Goal: Browse casually: Explore the website without a specific task or goal

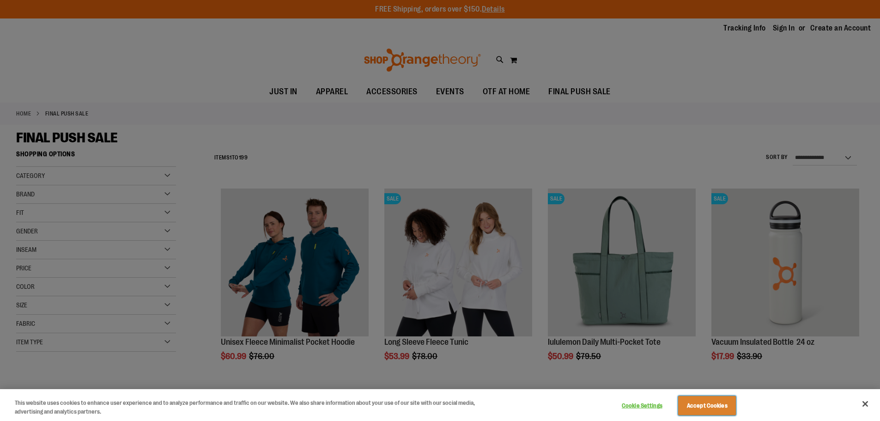
click at [718, 409] on button "Accept Cookies" at bounding box center [707, 405] width 58 height 19
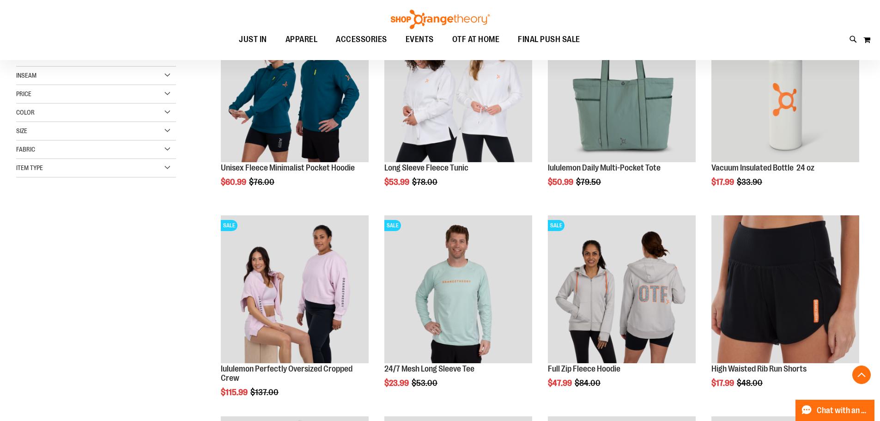
scroll to position [184, 0]
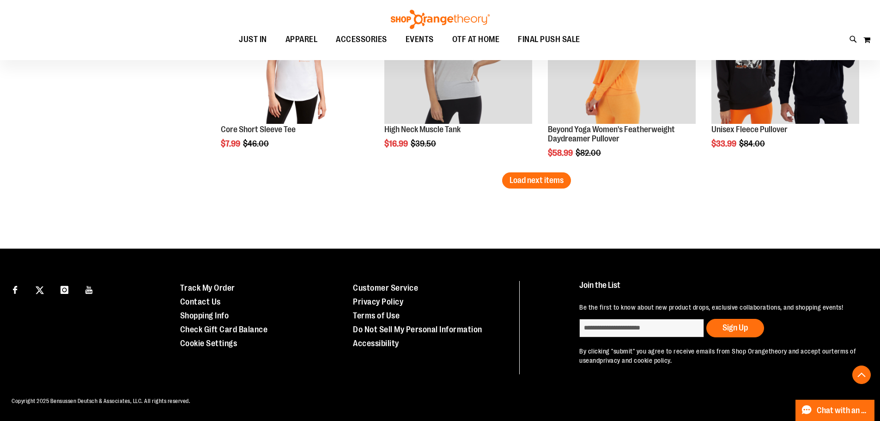
scroll to position [1828, 0]
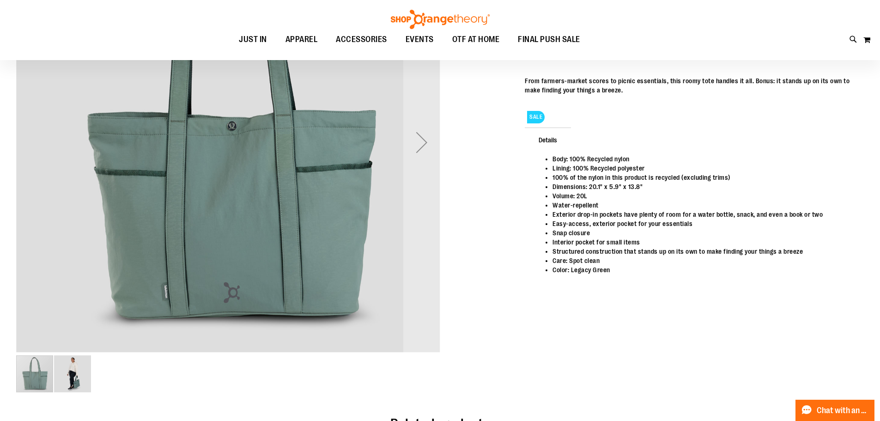
scroll to position [323, 0]
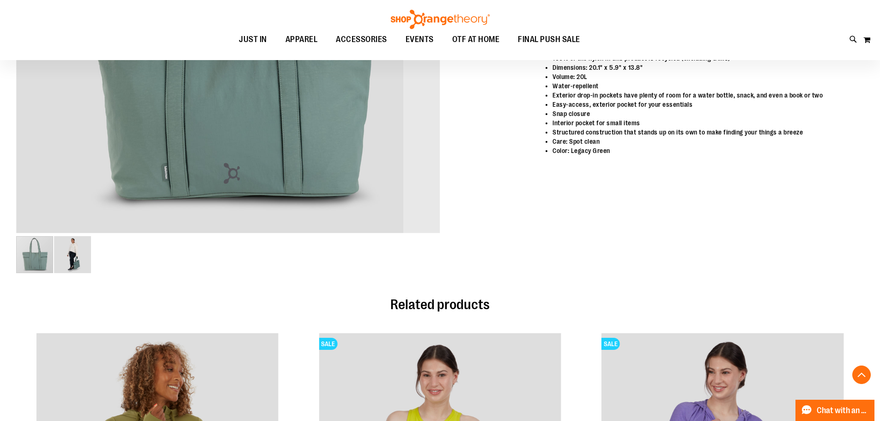
click at [79, 265] on img "image 2 of 2" at bounding box center [72, 254] width 37 height 37
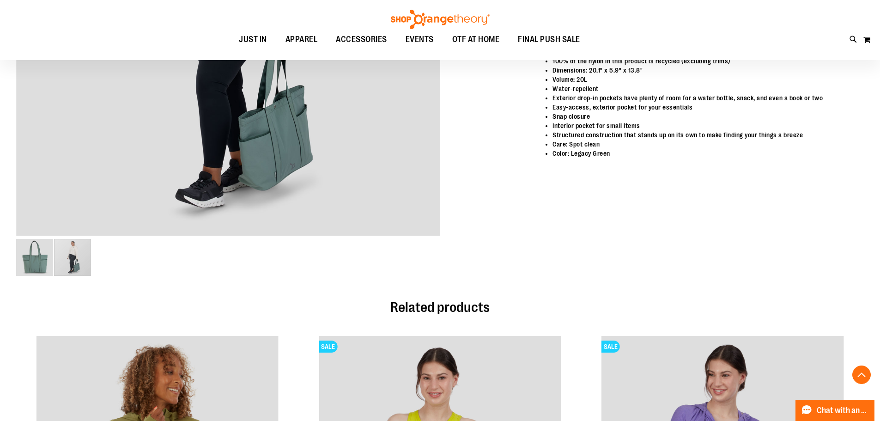
scroll to position [92, 0]
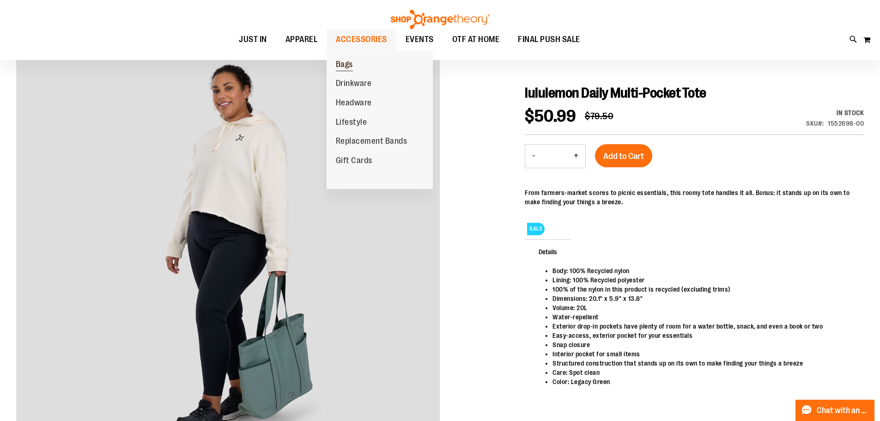
click at [340, 63] on span "Bags" at bounding box center [344, 66] width 17 height 12
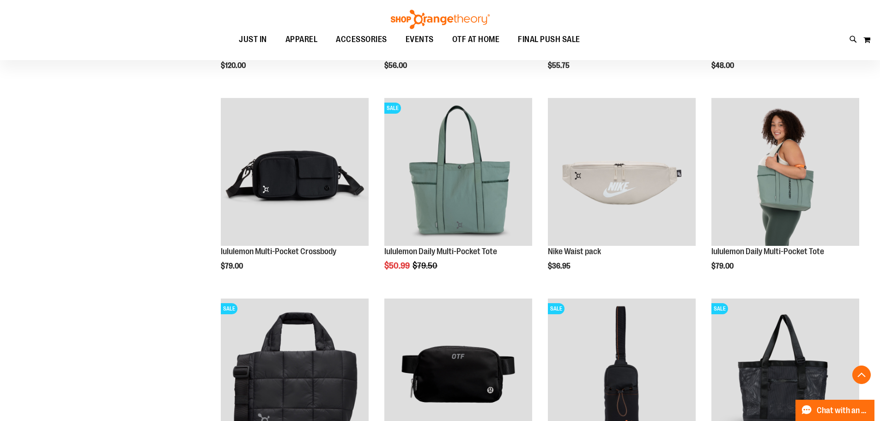
scroll to position [369, 0]
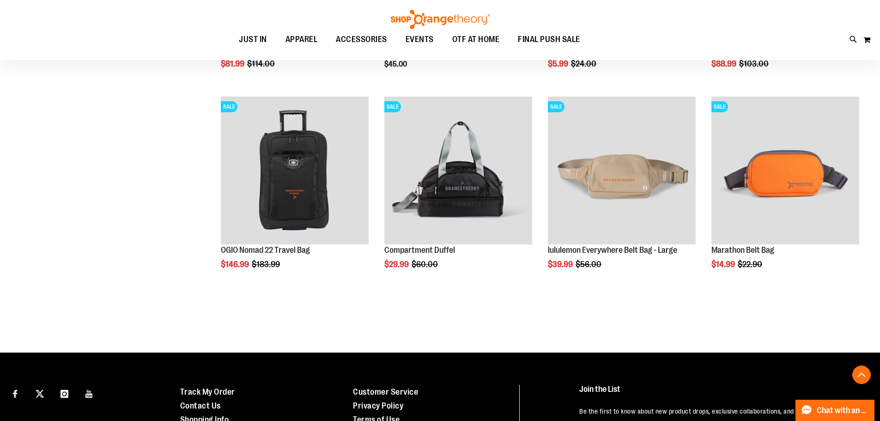
scroll to position [415, 0]
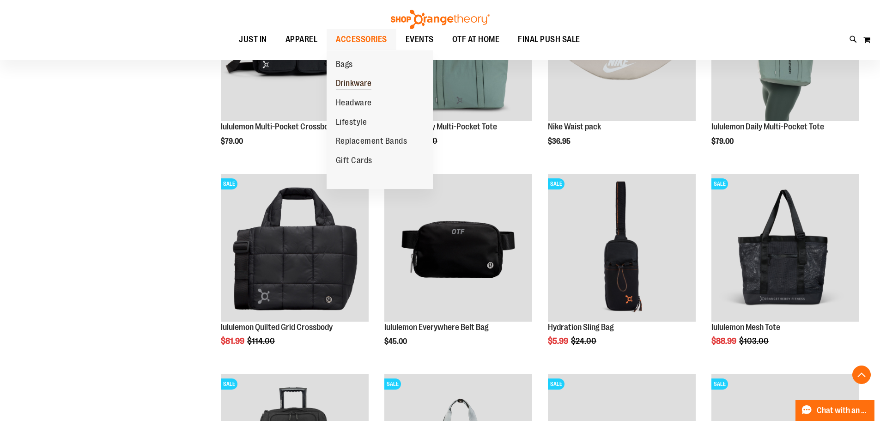
click at [350, 80] on span "Drinkware" at bounding box center [354, 85] width 36 height 12
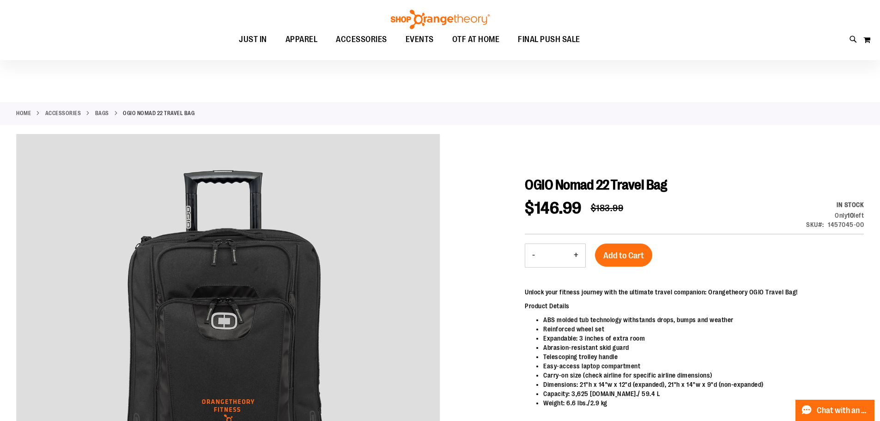
scroll to position [46, 0]
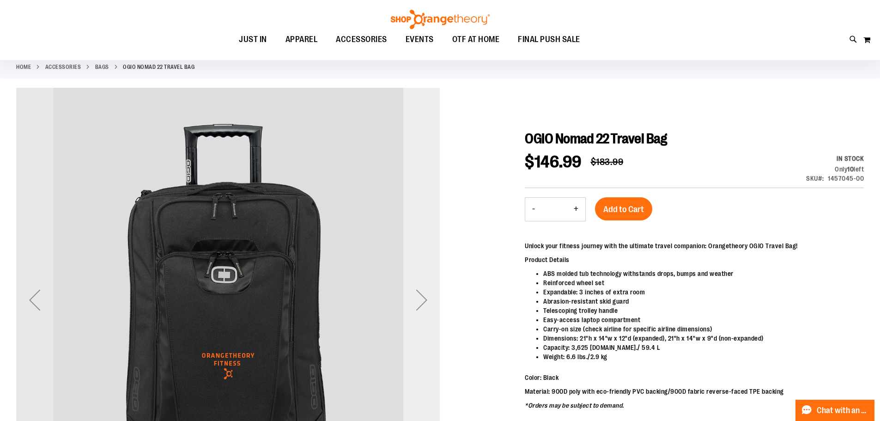
click at [421, 297] on div "Next" at bounding box center [421, 299] width 37 height 37
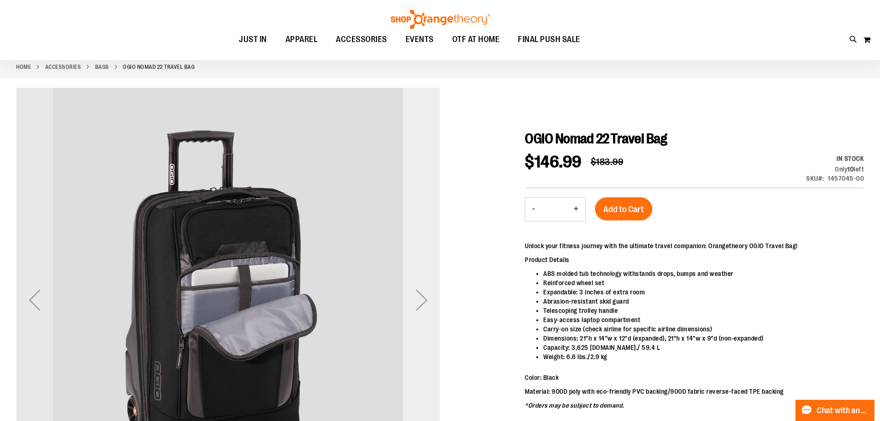
click at [421, 297] on div "Next" at bounding box center [421, 299] width 37 height 37
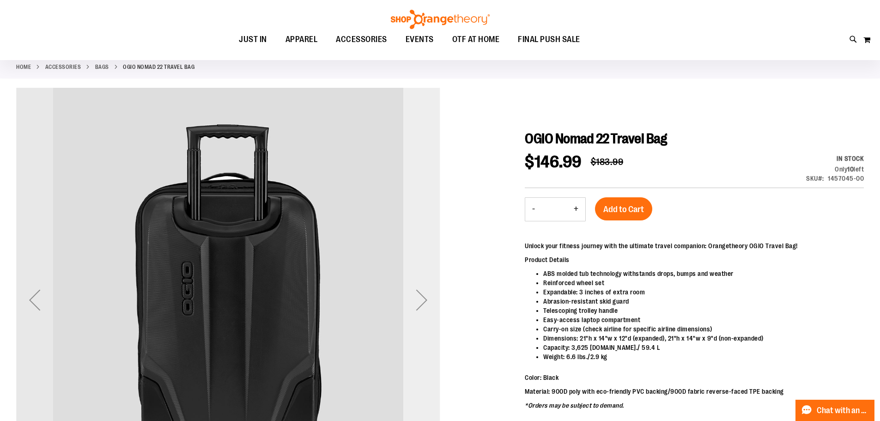
click at [421, 297] on div "Next" at bounding box center [421, 299] width 37 height 37
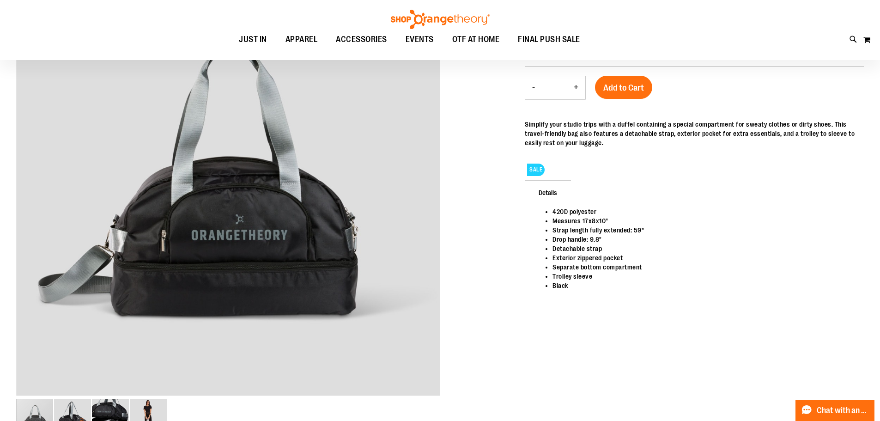
scroll to position [184, 0]
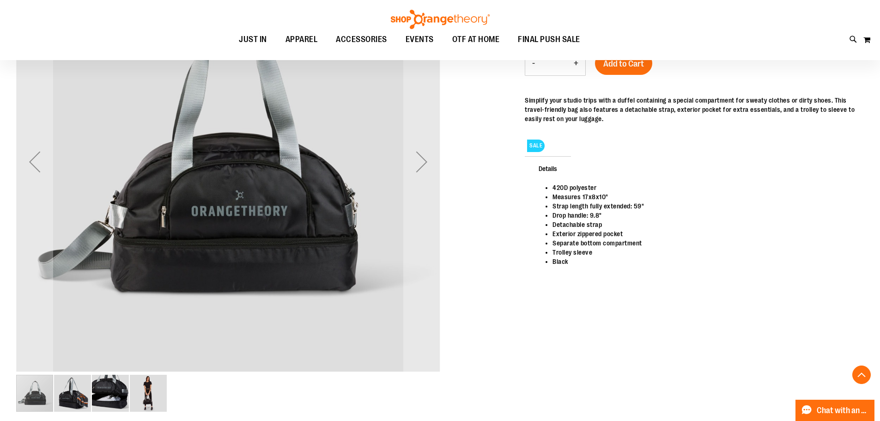
click at [66, 397] on img "image 2 of 4" at bounding box center [72, 393] width 37 height 37
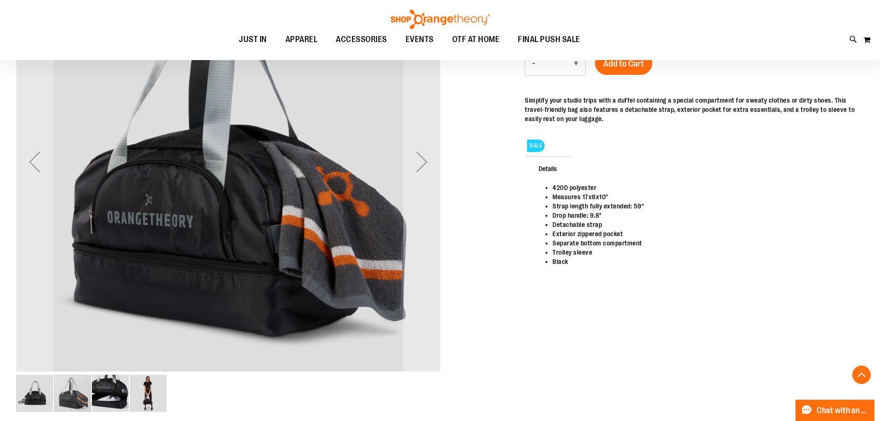
click at [103, 399] on img "image 3 of 4" at bounding box center [110, 393] width 37 height 37
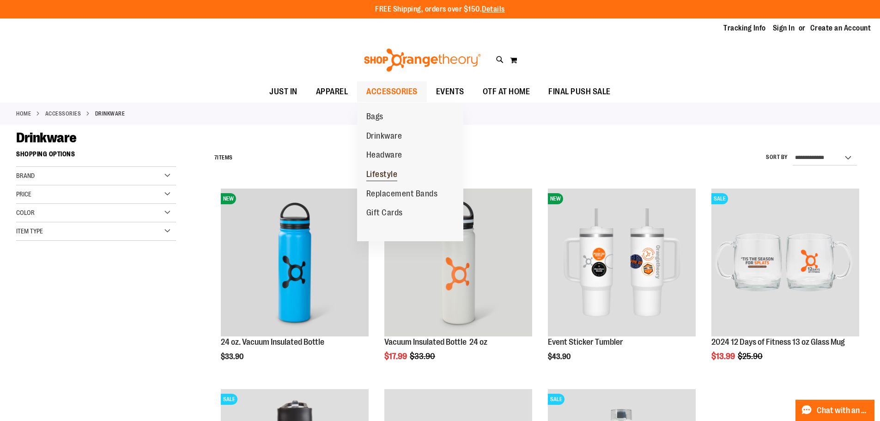
click at [384, 170] on span "Lifestyle" at bounding box center [381, 176] width 31 height 12
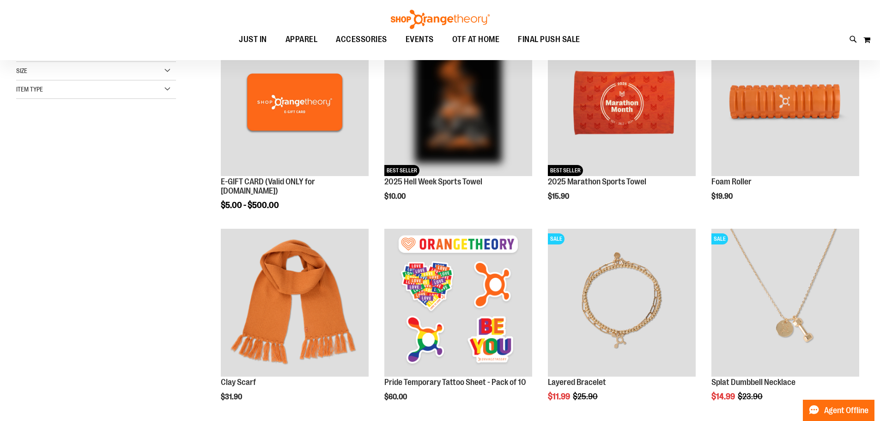
scroll to position [185, 0]
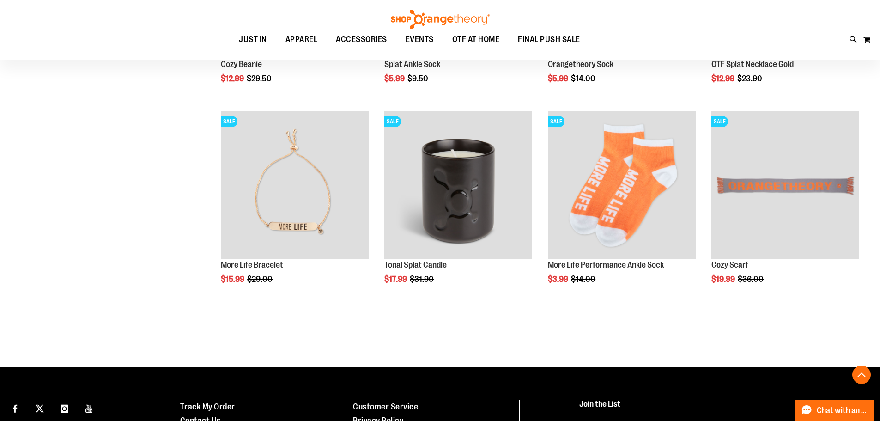
scroll to position [1007, 0]
